Goal: Communication & Community: Share content

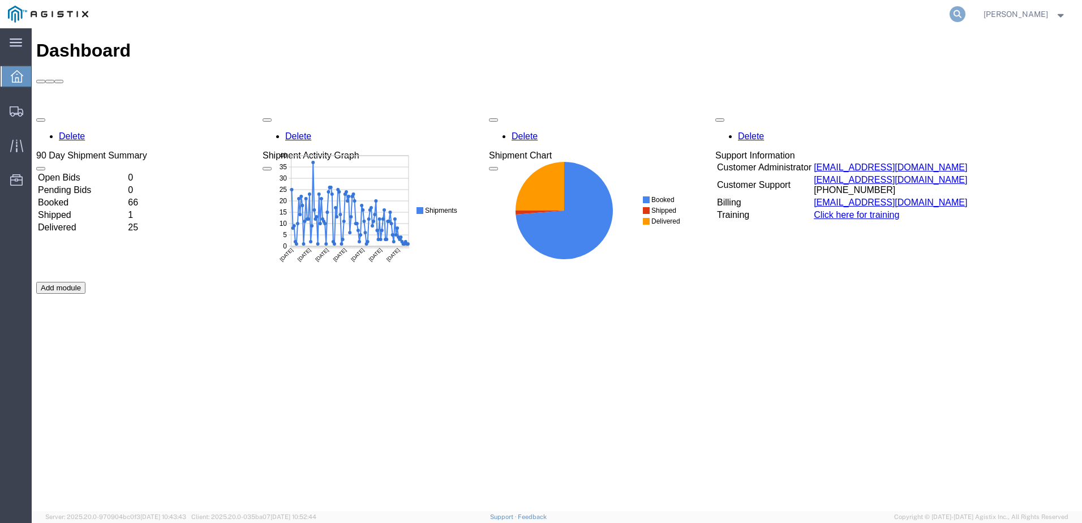
click at [965, 16] on icon at bounding box center [957, 14] width 16 height 16
click at [710, 18] on input "search" at bounding box center [777, 14] width 344 height 27
paste input "57010936"
type input "57010936"
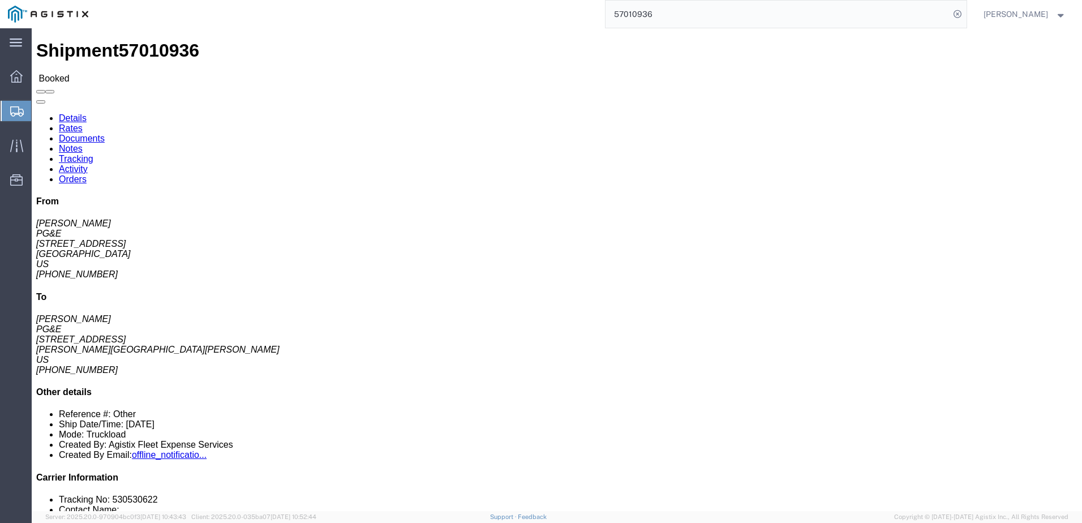
click span
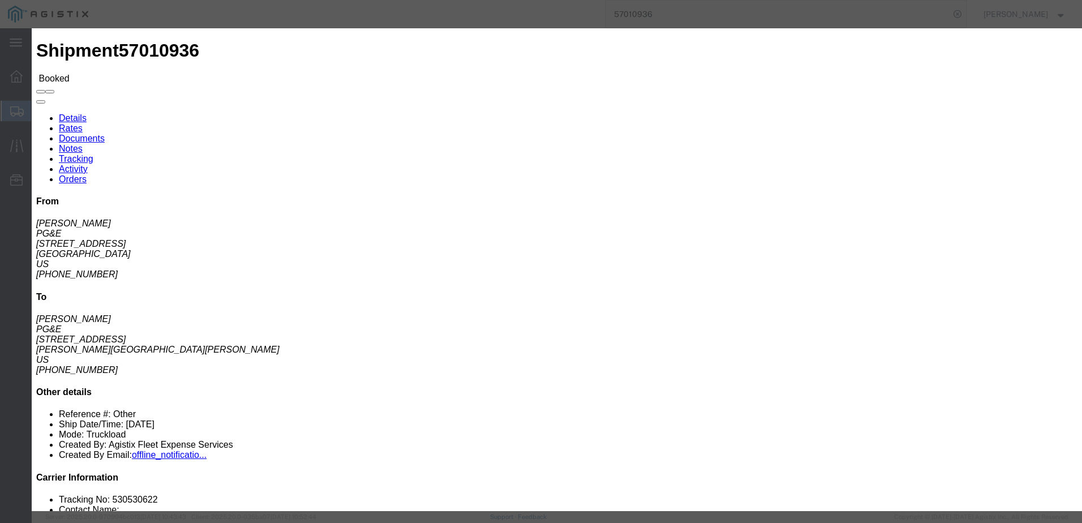
click input "text"
type input "[EMAIL_ADDRESS][DOMAIN_NAME]"
click input "PGE Fleet Bill Of Lading"
checkbox input "true"
click button "Send"
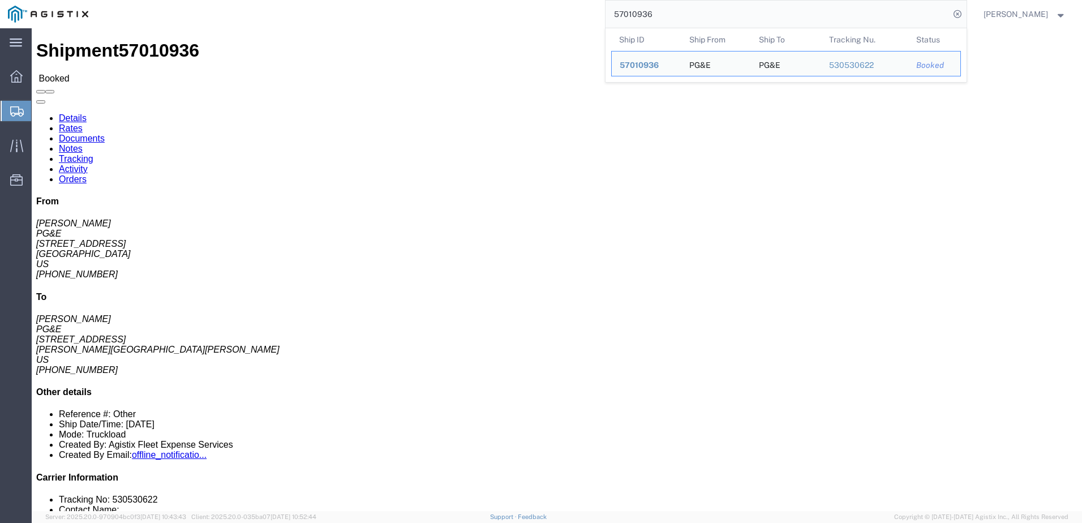
drag, startPoint x: 687, startPoint y: 10, endPoint x: 614, endPoint y: 10, distance: 72.4
click at [614, 10] on div "57010936 Ship ID Ship From Ship To Tracking Nu. Status Ship ID 57010936 Ship Fr…" at bounding box center [531, 14] width 870 height 28
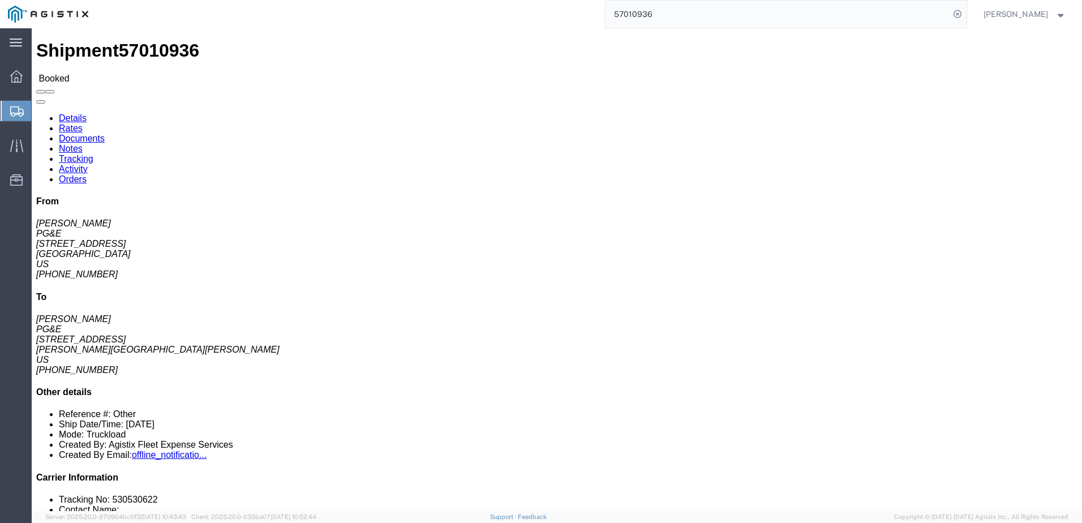
paste input "45"
type input "57010945"
click span
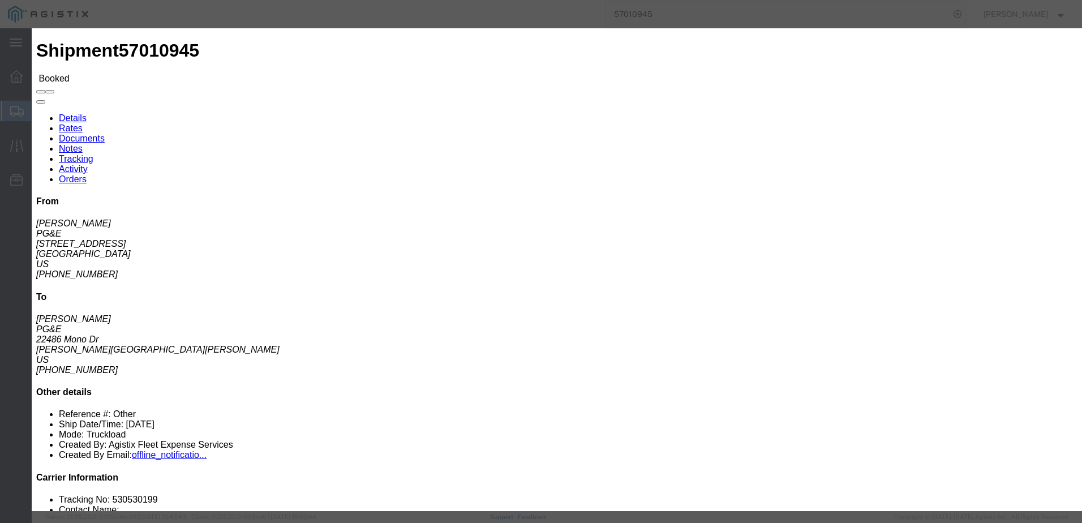
click input "text"
type input "[EMAIL_ADDRESS][DOMAIN_NAME]"
click input "PGE Fleet Bill Of Lading"
checkbox input "true"
click button "Send"
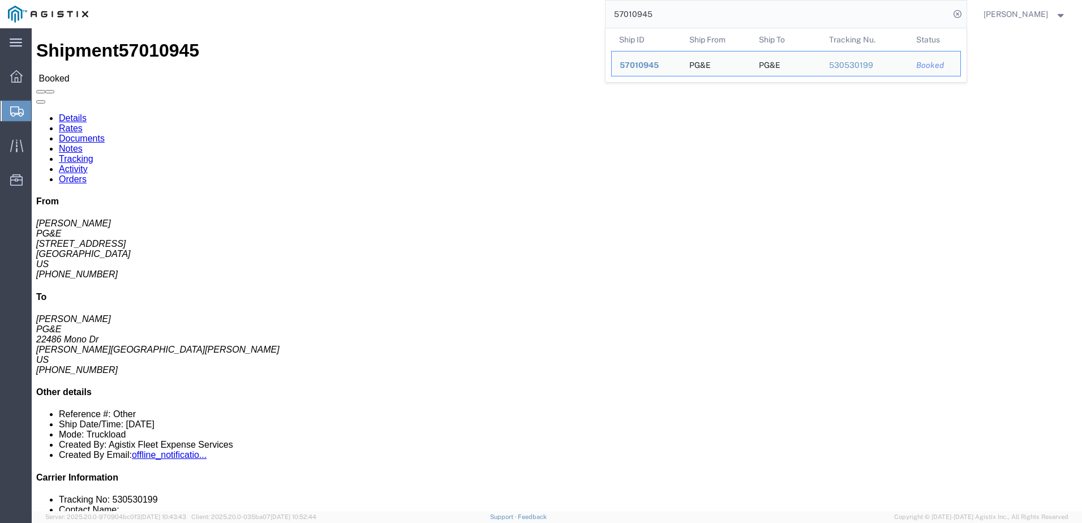
drag, startPoint x: 699, startPoint y: 17, endPoint x: 623, endPoint y: 11, distance: 76.6
click at [622, 11] on div "57010945 Ship ID Ship From Ship To Tracking Nu. Status Ship ID 57010945 Ship Fr…" at bounding box center [531, 14] width 870 height 28
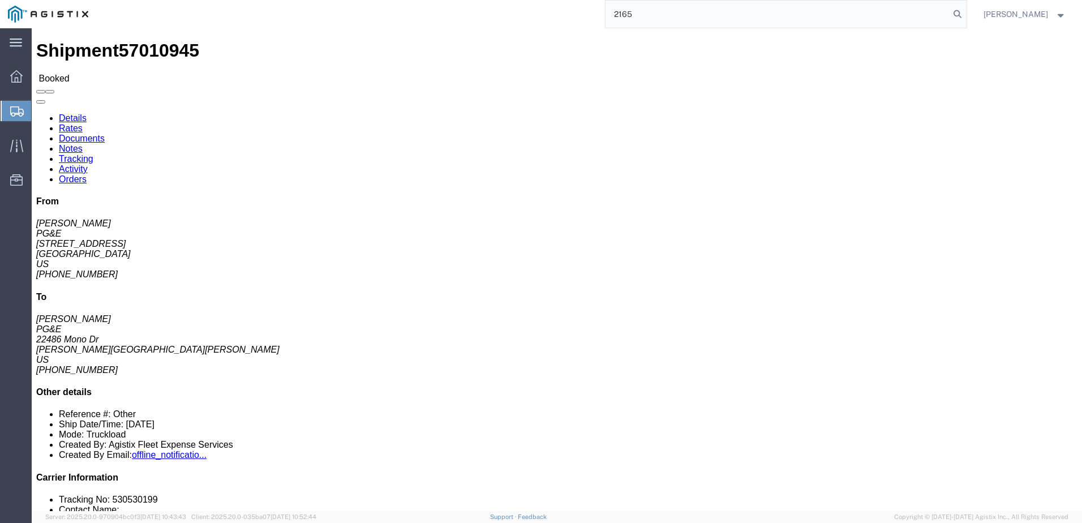
type input "21659"
